Goal: Information Seeking & Learning: Learn about a topic

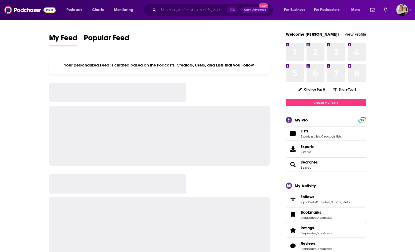
click at [176, 7] on input "Search podcasts, credits, & more..." at bounding box center [192, 10] width 69 height 9
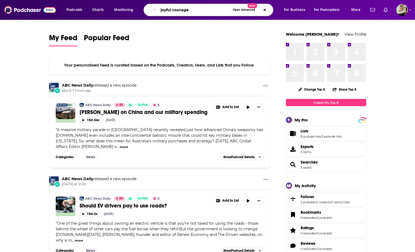
type input "joyful courage"
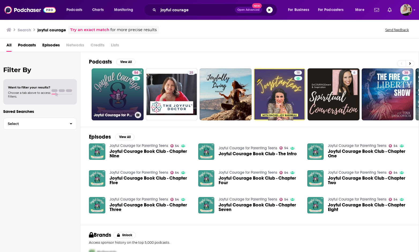
click at [118, 93] on link "54 Joyful Courage for Parenting Teens" at bounding box center [118, 94] width 52 height 52
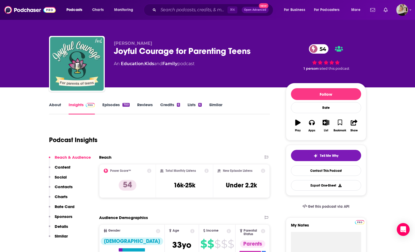
click at [167, 14] on div "⌘ K Open Advanced New" at bounding box center [209, 10] width 130 height 12
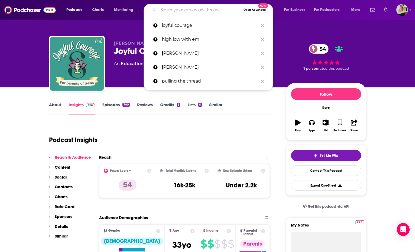
click at [163, 10] on input "Search podcasts, credits, & more..." at bounding box center [199, 10] width 83 height 9
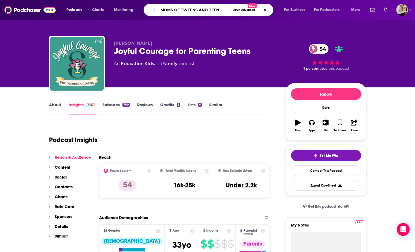
type input "MOMS OF TWEENS AND TEENS"
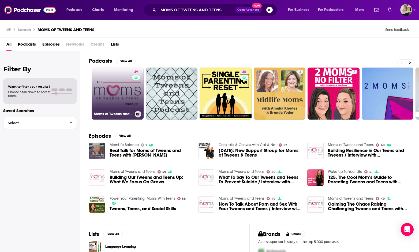
click at [109, 80] on link "49 Moms of Tweens and Teens" at bounding box center [118, 94] width 52 height 52
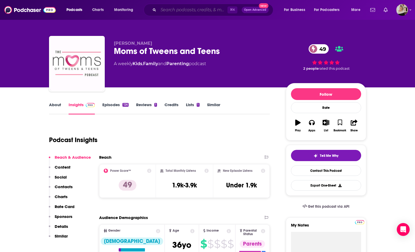
click at [177, 10] on input "Search podcasts, credits, & more..." at bounding box center [192, 10] width 69 height 9
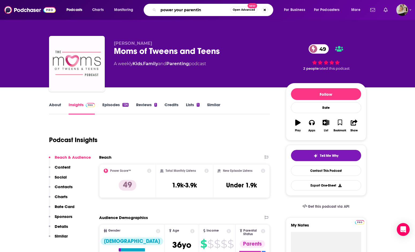
type input "power your parenting"
